Goal: Task Accomplishment & Management: Manage account settings

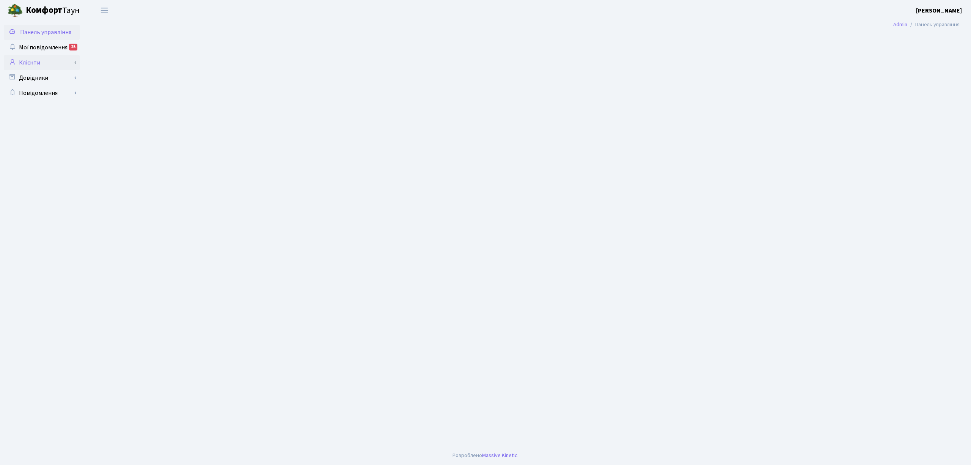
click at [50, 61] on link "Клієнти" at bounding box center [42, 62] width 76 height 15
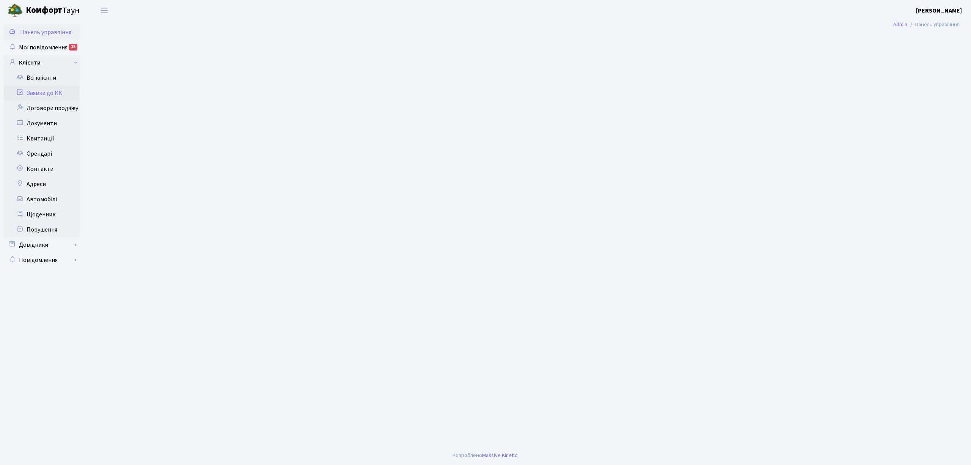
click at [47, 90] on link "Заявки до КК" at bounding box center [42, 92] width 76 height 15
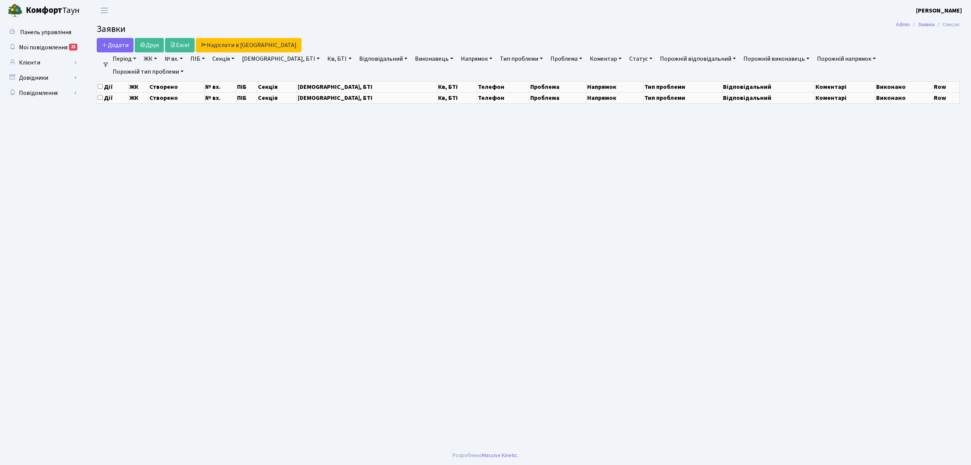
select select "25"
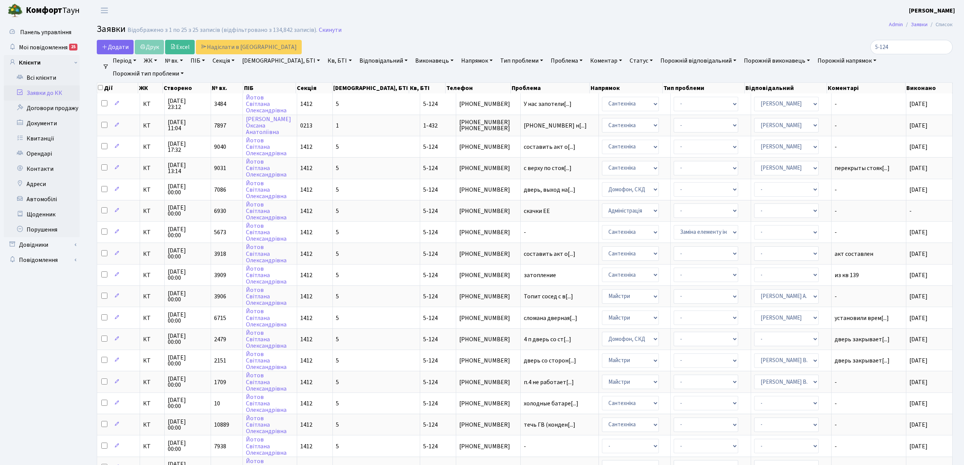
click at [50, 91] on link "Заявки до КК" at bounding box center [42, 92] width 76 height 15
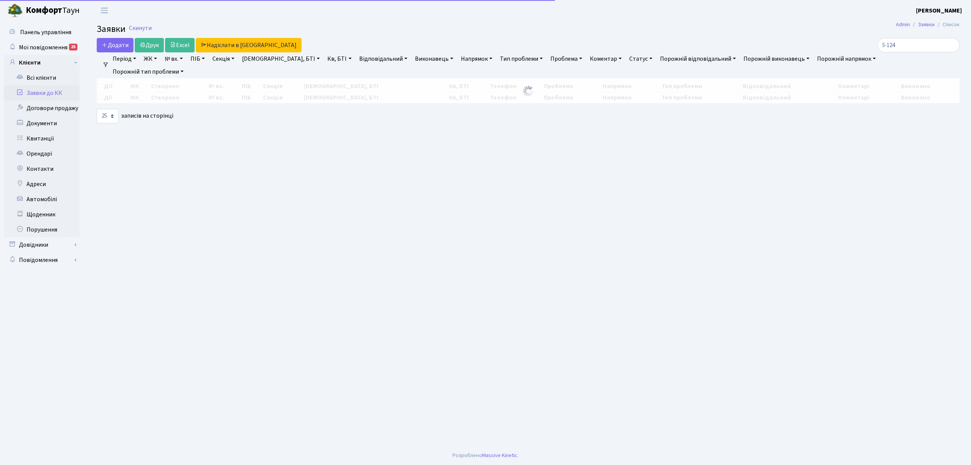
select select "25"
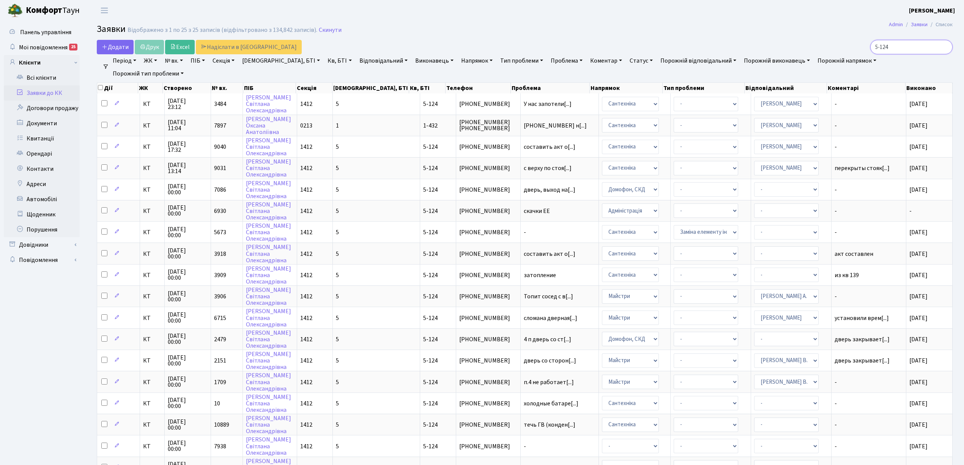
drag, startPoint x: 925, startPoint y: 47, endPoint x: 880, endPoint y: 39, distance: 46.4
click at [880, 39] on main "Admin Заявки Список Заявки Відображено з 1 по 25 з 25 записів (відфільтровано з…" at bounding box center [524, 340] width 879 height 639
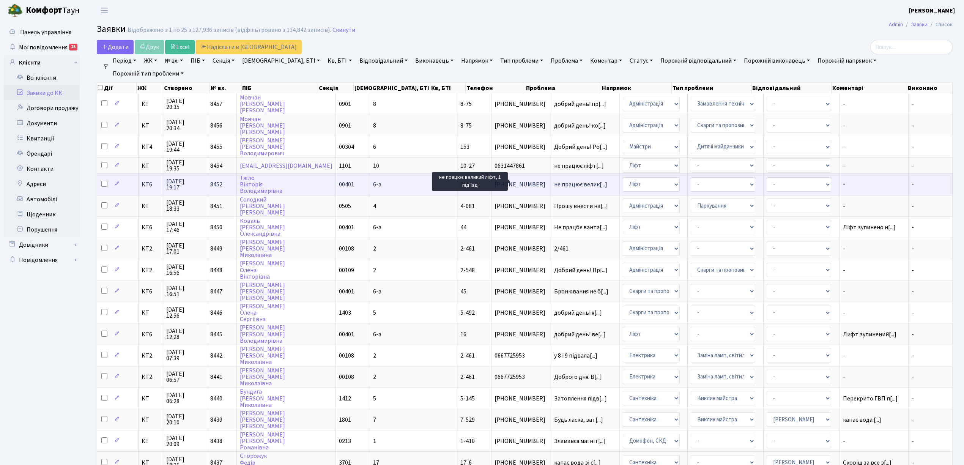
click at [554, 180] on span "не працює велик[...]" at bounding box center [580, 184] width 53 height 8
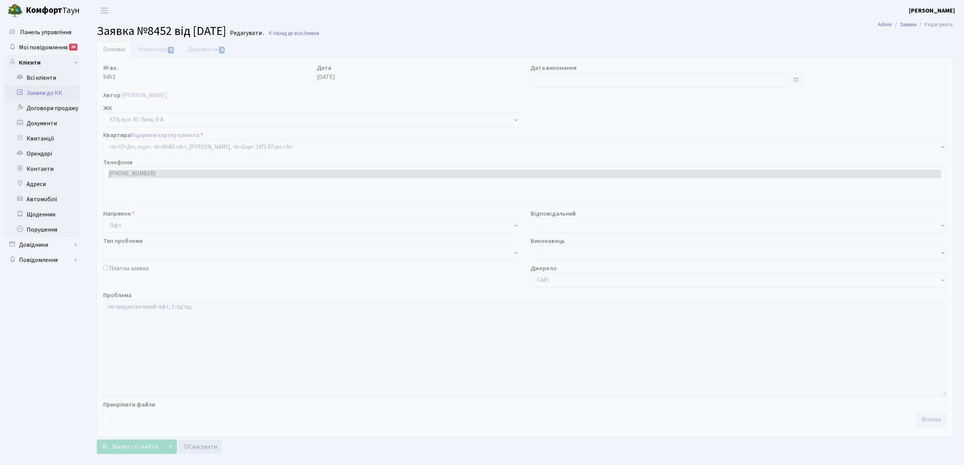
select select "17107"
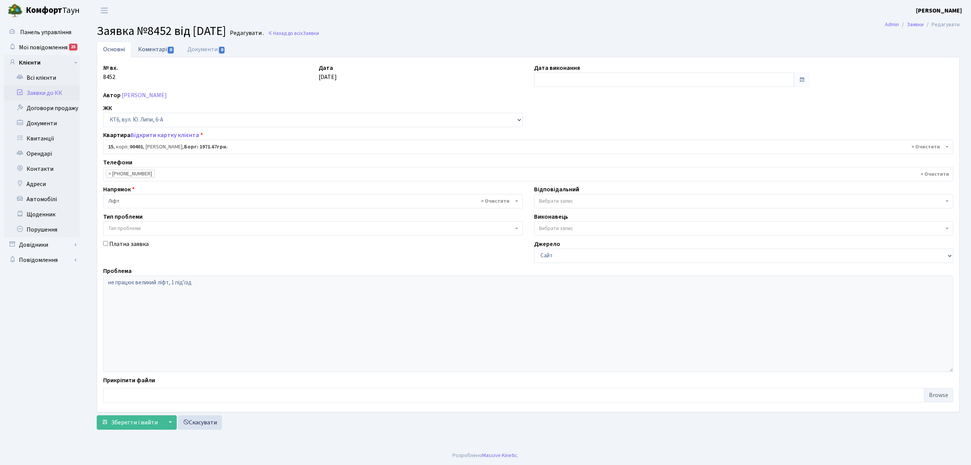
click at [154, 47] on link "Коментарі 0" at bounding box center [156, 49] width 49 height 16
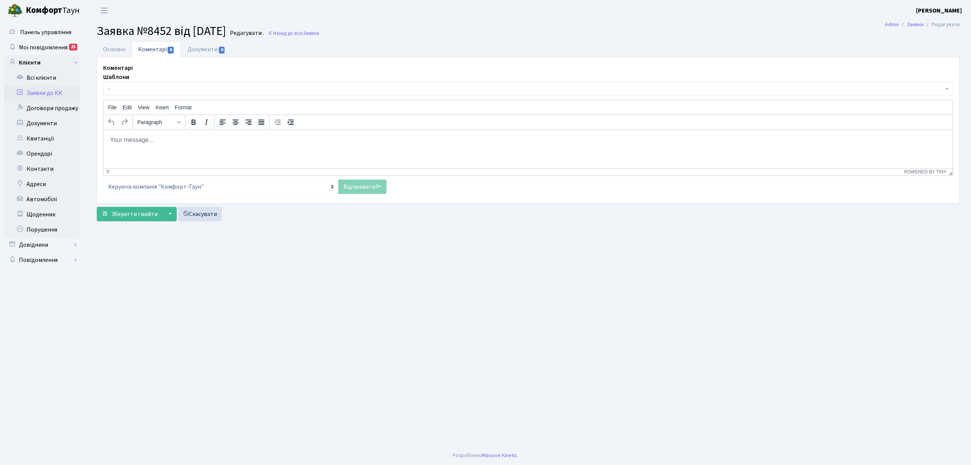
click at [151, 138] on body "Rich Text Area. Press ALT-0 for help." at bounding box center [529, 139] width 838 height 8
click at [349, 187] on link "Відправити" at bounding box center [363, 186] width 48 height 14
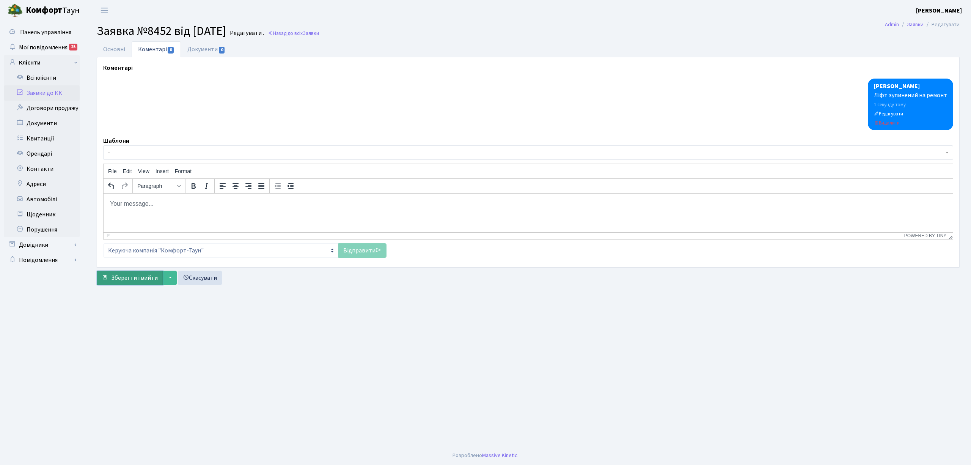
click at [137, 276] on span "Зберегти і вийти" at bounding box center [134, 278] width 47 height 8
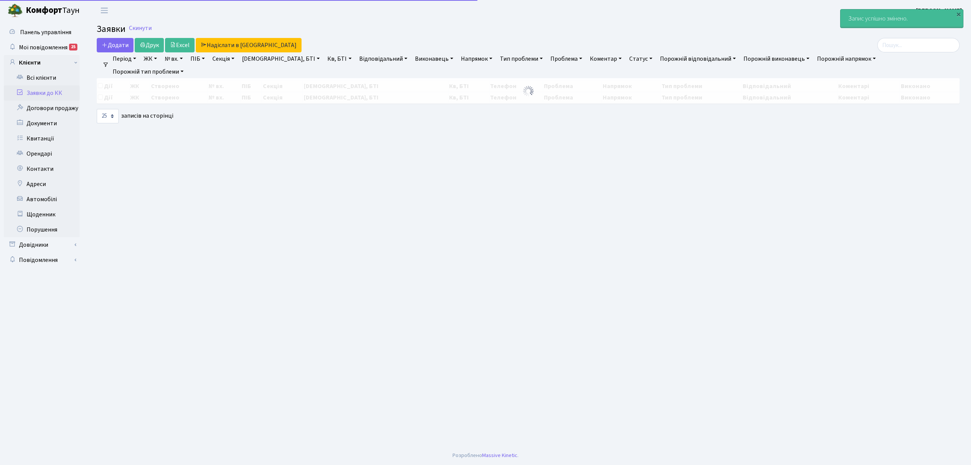
select select "25"
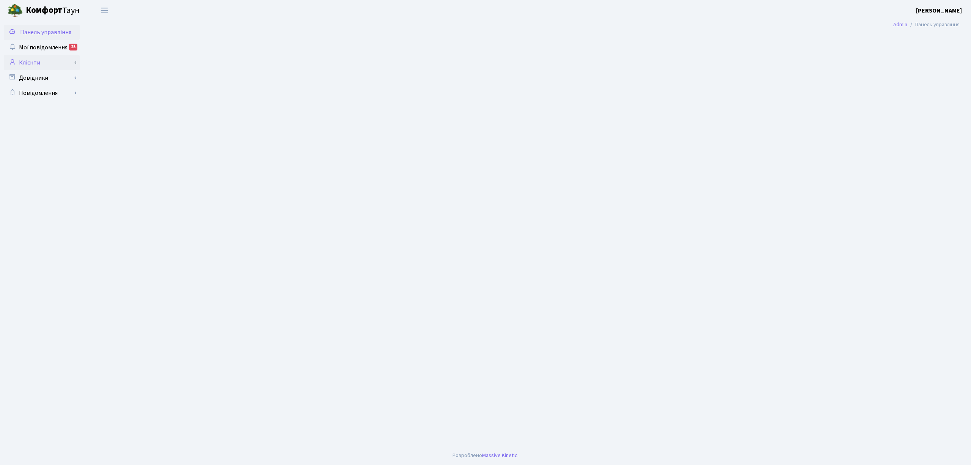
click at [46, 67] on link "Клієнти" at bounding box center [42, 62] width 76 height 15
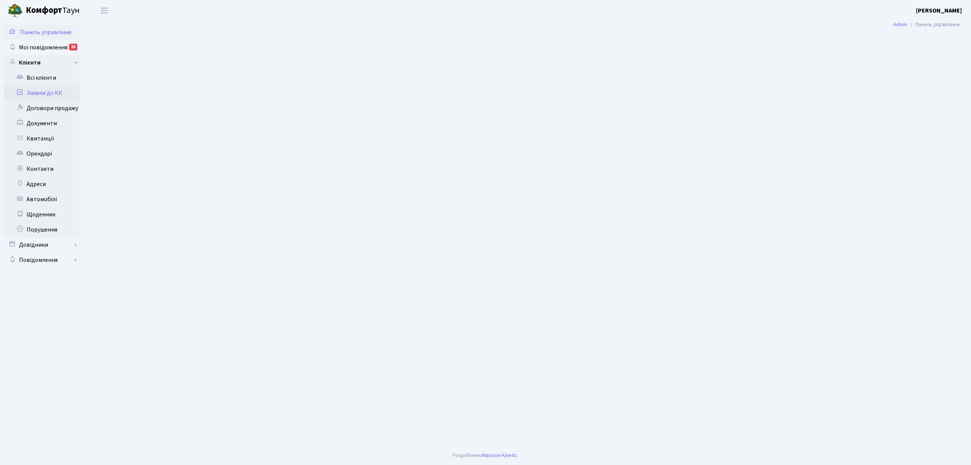
click at [46, 98] on link "Заявки до КК" at bounding box center [42, 92] width 76 height 15
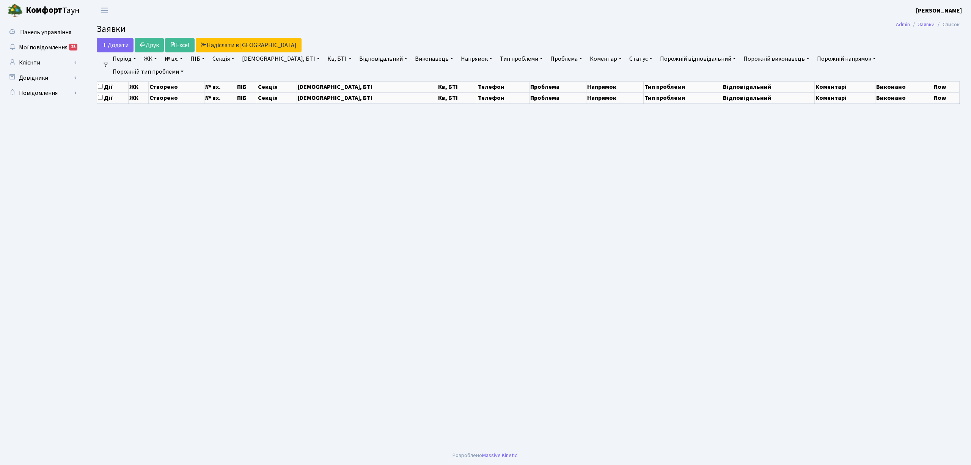
select select "25"
